Goal: Check status

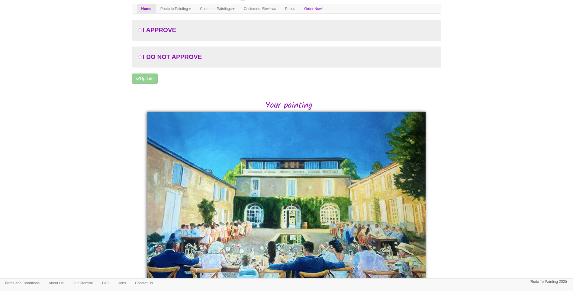
scroll to position [22, 0]
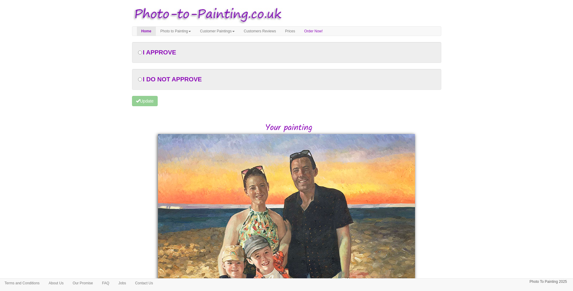
click at [445, 151] on div "Your painting" at bounding box center [287, 279] width 319 height 315
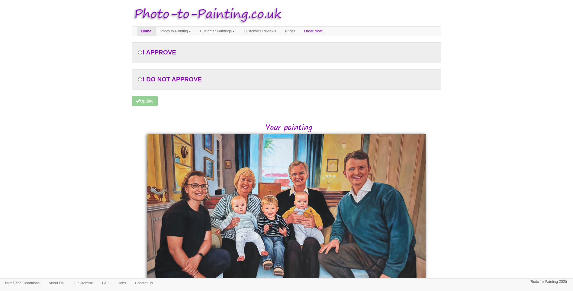
scroll to position [94, 0]
